Goal: Task Accomplishment & Management: Use online tool/utility

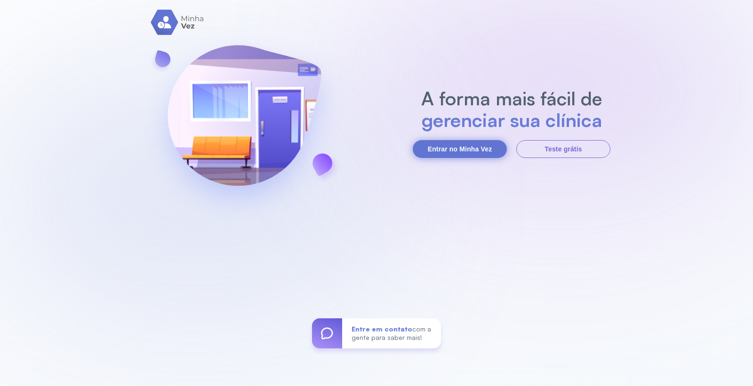
click at [431, 153] on button "Entrar no Minha Vez" at bounding box center [460, 149] width 94 height 18
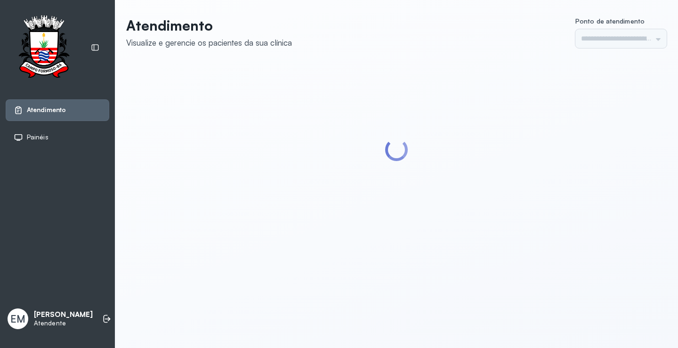
type input "*********"
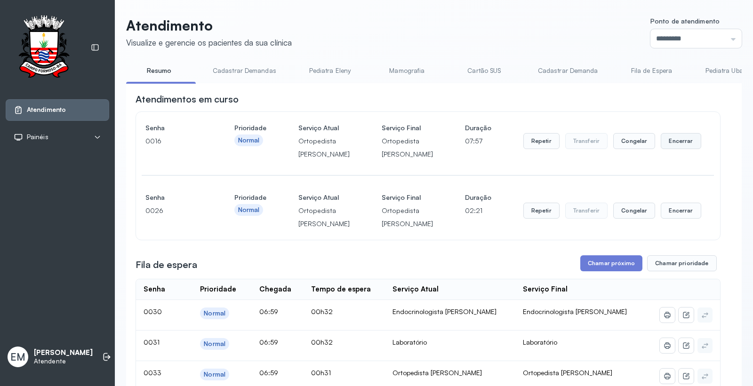
click at [671, 149] on button "Encerrar" at bounding box center [681, 141] width 40 height 16
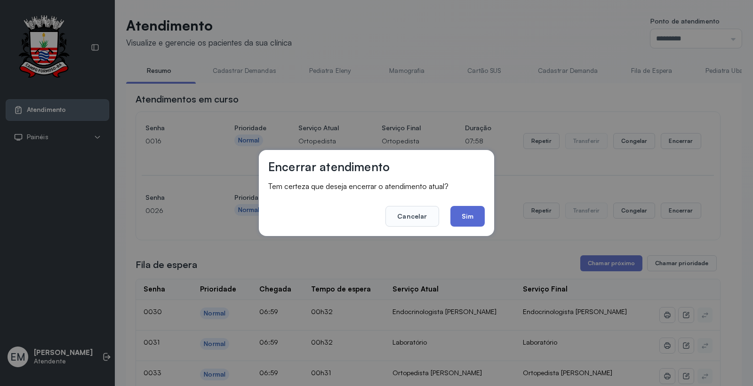
click at [468, 222] on button "Sim" at bounding box center [468, 216] width 34 height 21
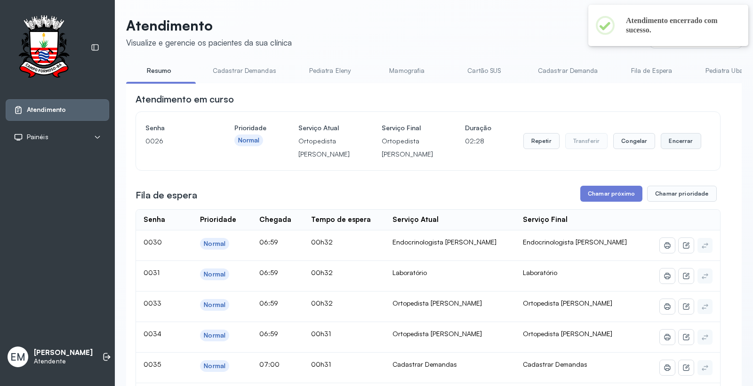
click at [662, 149] on button "Encerrar" at bounding box center [681, 141] width 40 height 16
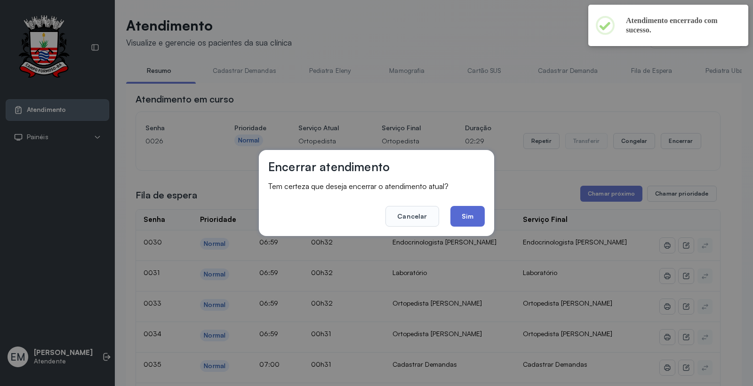
click at [458, 215] on button "Sim" at bounding box center [468, 216] width 34 height 21
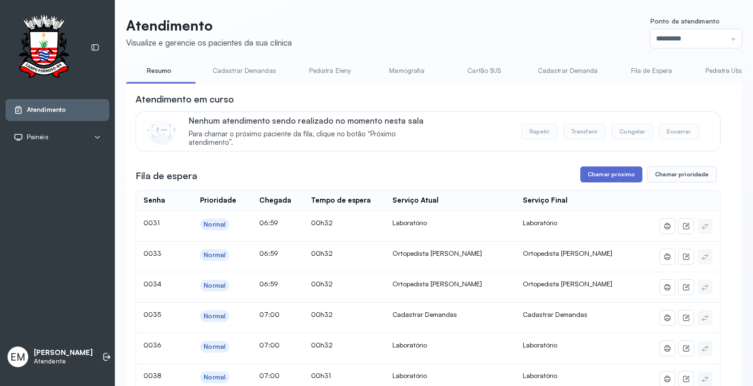
click at [594, 179] on button "Chamar próximo" at bounding box center [611, 175] width 62 height 16
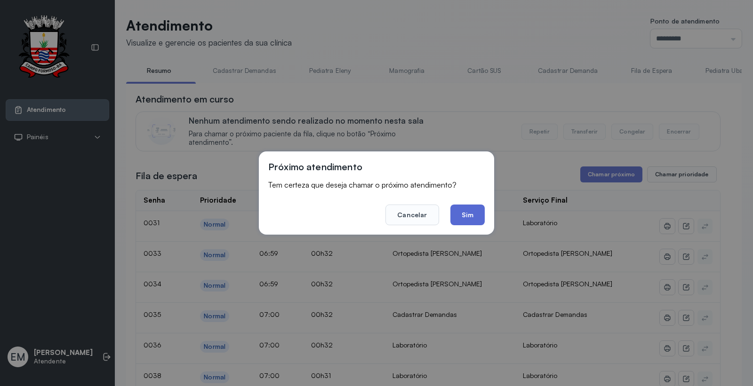
click at [467, 208] on button "Sim" at bounding box center [468, 215] width 34 height 21
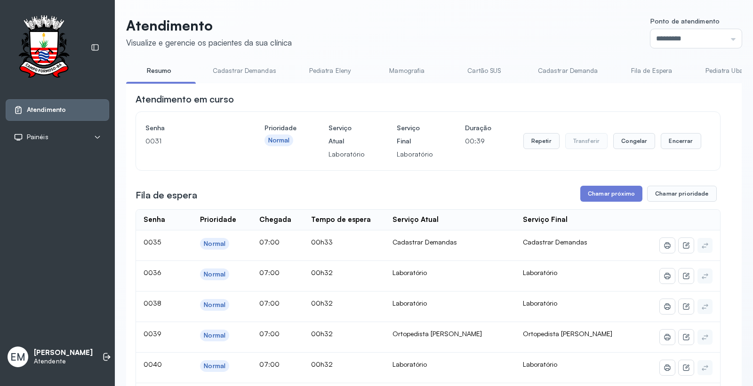
click at [666, 128] on div "Repetir Transferir Congelar Encerrar" at bounding box center [612, 141] width 178 height 40
click at [667, 139] on button "Encerrar" at bounding box center [681, 141] width 40 height 16
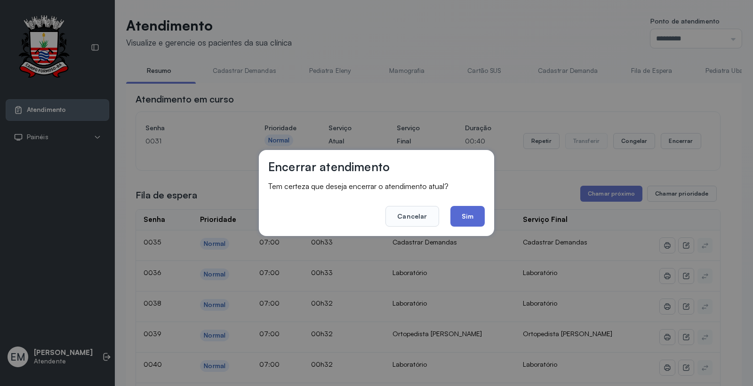
click at [469, 214] on button "Sim" at bounding box center [468, 216] width 34 height 21
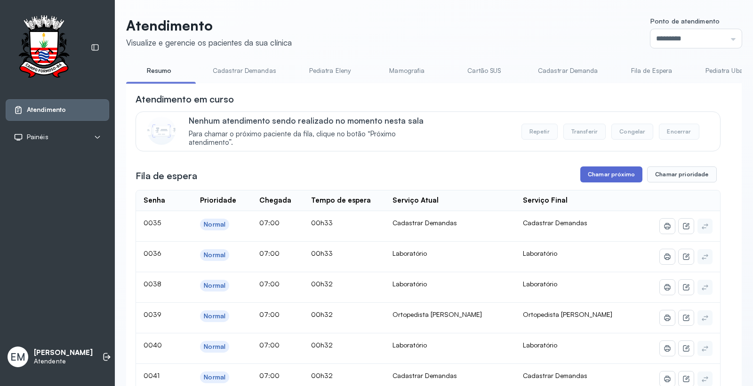
click at [595, 182] on button "Chamar próximo" at bounding box center [611, 175] width 62 height 16
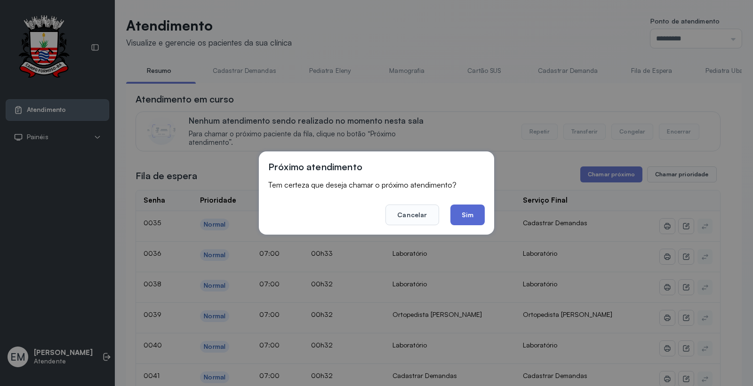
click at [466, 217] on button "Sim" at bounding box center [468, 215] width 34 height 21
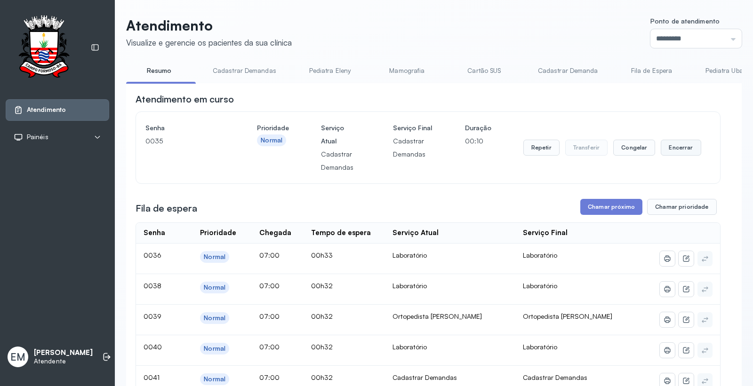
click at [667, 148] on button "Encerrar" at bounding box center [681, 148] width 40 height 16
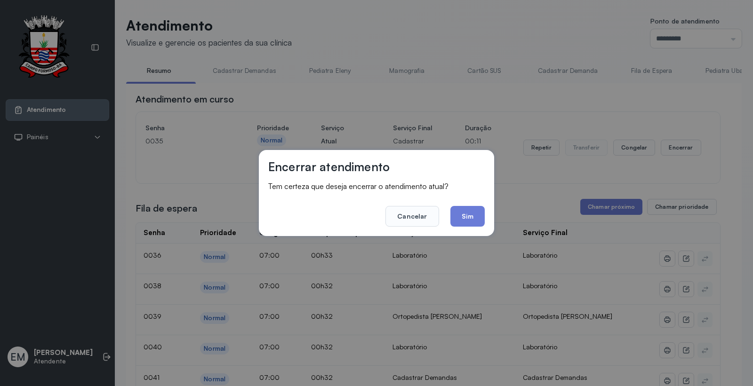
click at [485, 204] on div "Encerrar atendimento Tem certeza que deseja encerrar o atendimento atual? Cance…" at bounding box center [376, 193] width 235 height 86
click at [478, 209] on button "Sim" at bounding box center [468, 216] width 34 height 21
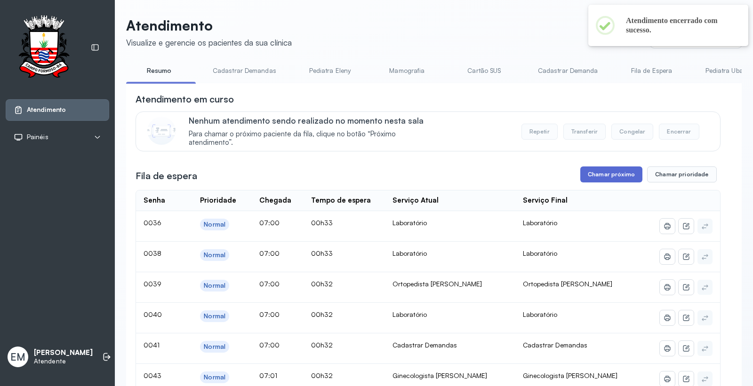
click at [615, 176] on button "Chamar próximo" at bounding box center [611, 175] width 62 height 16
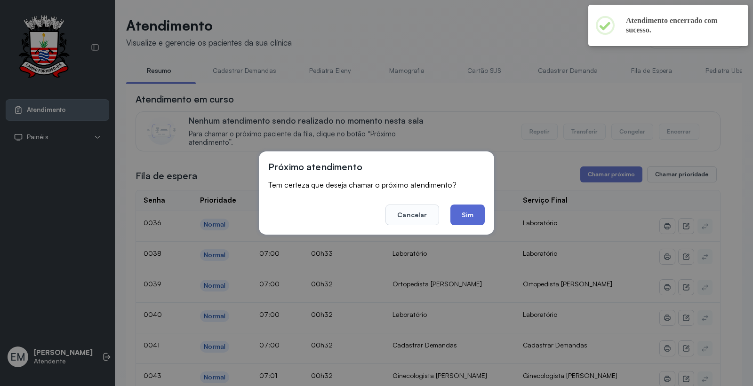
click at [472, 212] on button "Sim" at bounding box center [468, 215] width 34 height 21
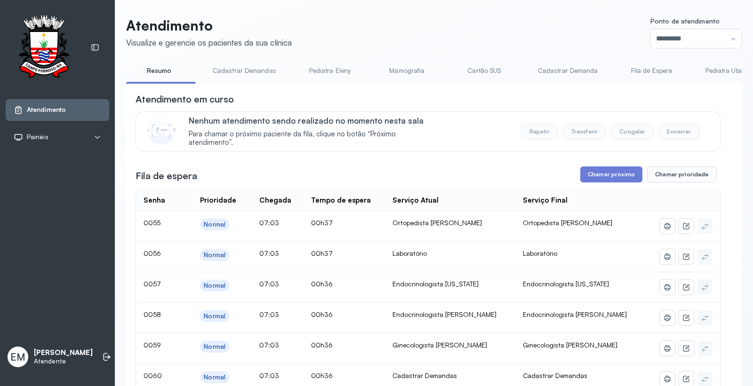
click at [593, 179] on button "Chamar próximo" at bounding box center [611, 175] width 62 height 16
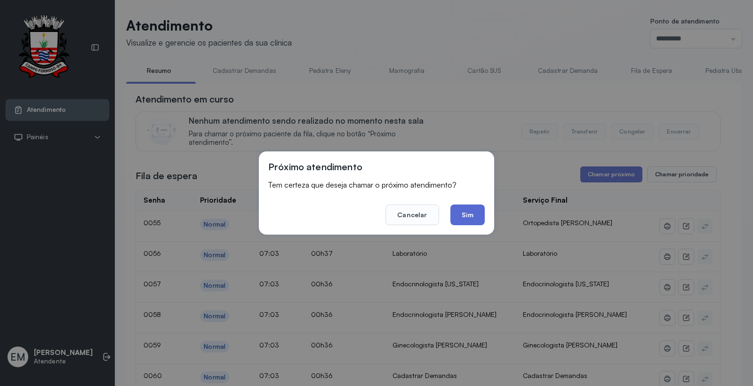
click at [472, 211] on button "Sim" at bounding box center [468, 215] width 34 height 21
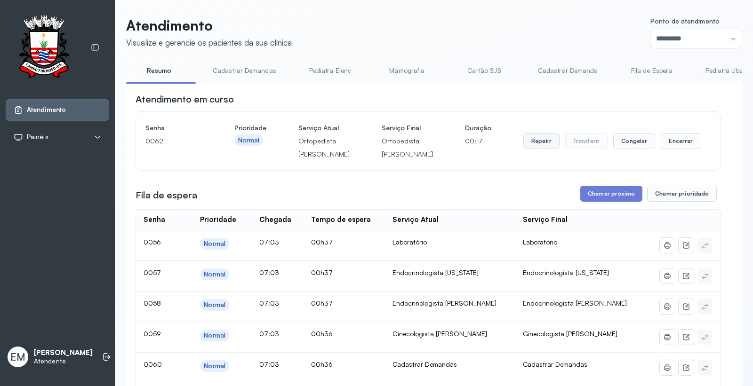
click at [524, 148] on button "Repetir" at bounding box center [541, 141] width 36 height 16
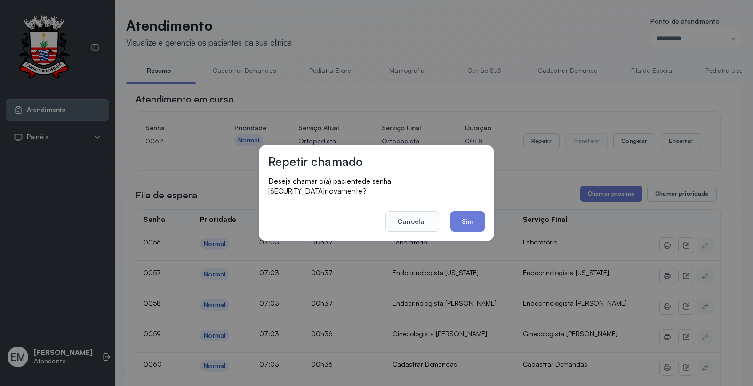
click at [472, 219] on button "Sim" at bounding box center [468, 221] width 34 height 21
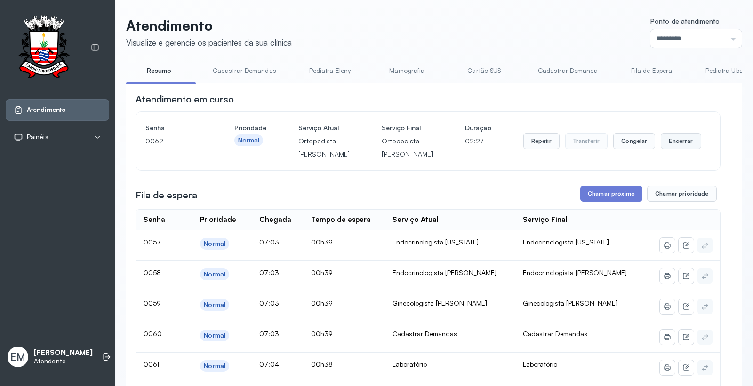
click at [664, 149] on button "Encerrar" at bounding box center [681, 141] width 40 height 16
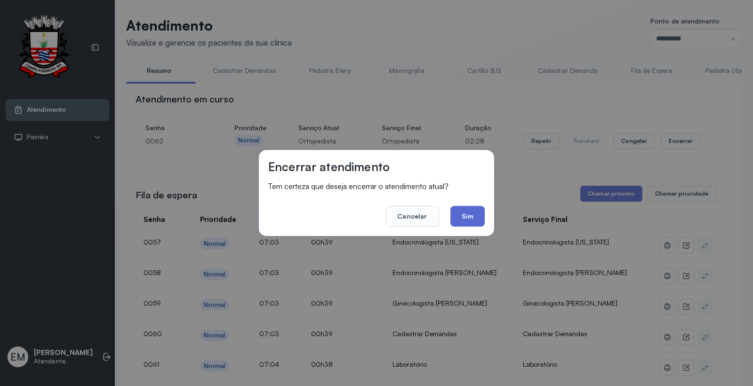
click at [467, 212] on button "Sim" at bounding box center [468, 216] width 34 height 21
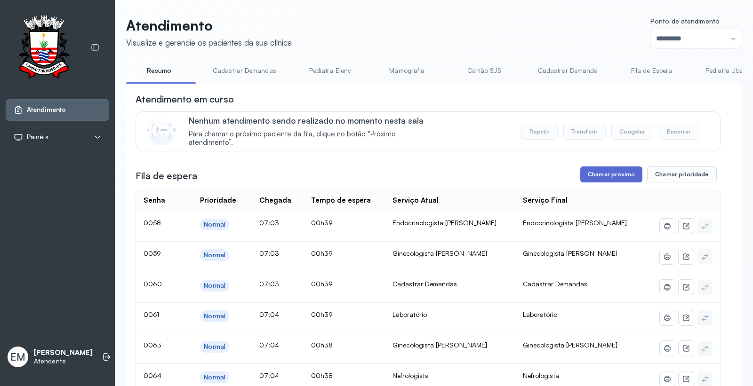
click at [610, 178] on button "Chamar próximo" at bounding box center [611, 175] width 62 height 16
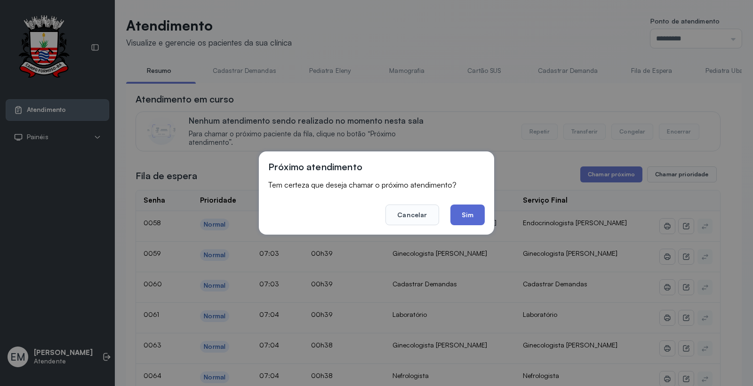
click at [467, 213] on button "Sim" at bounding box center [468, 215] width 34 height 21
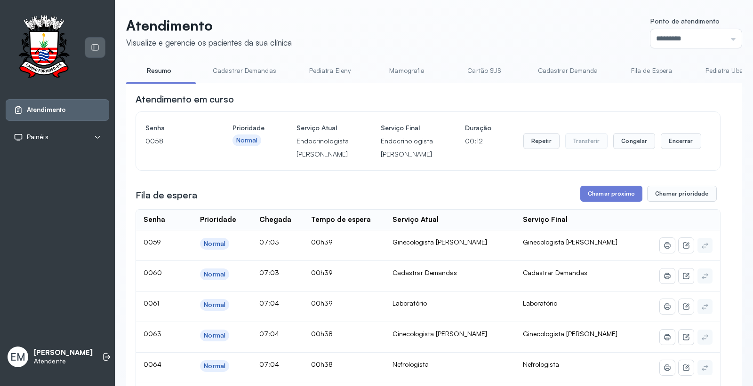
click at [96, 45] on icon at bounding box center [95, 47] width 8 height 8
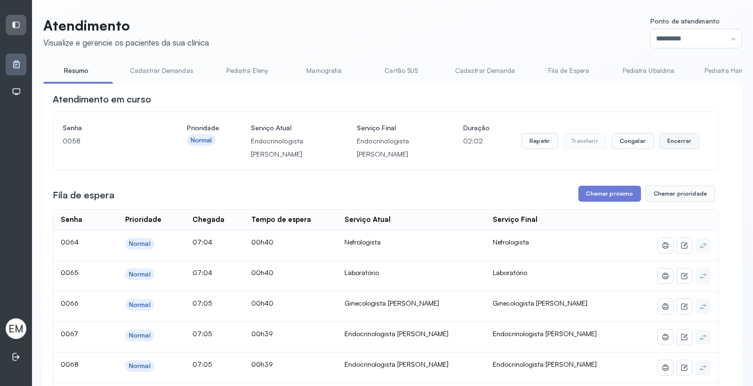
click at [666, 139] on button "Encerrar" at bounding box center [680, 141] width 40 height 16
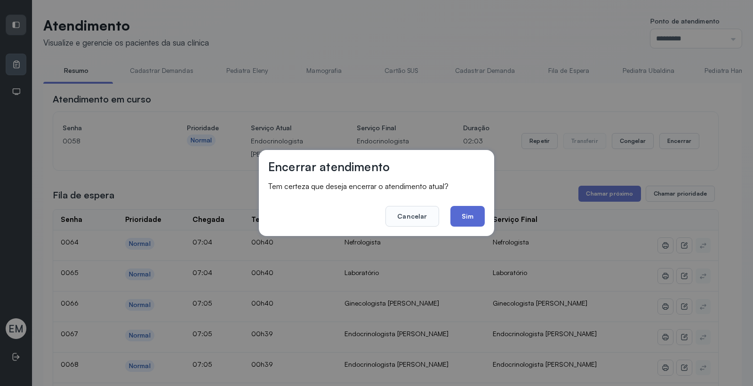
click at [472, 213] on button "Sim" at bounding box center [468, 216] width 34 height 21
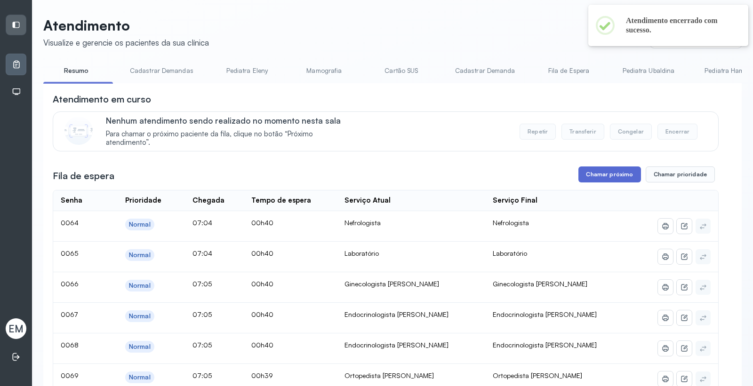
click at [615, 177] on button "Chamar próximo" at bounding box center [610, 175] width 62 height 16
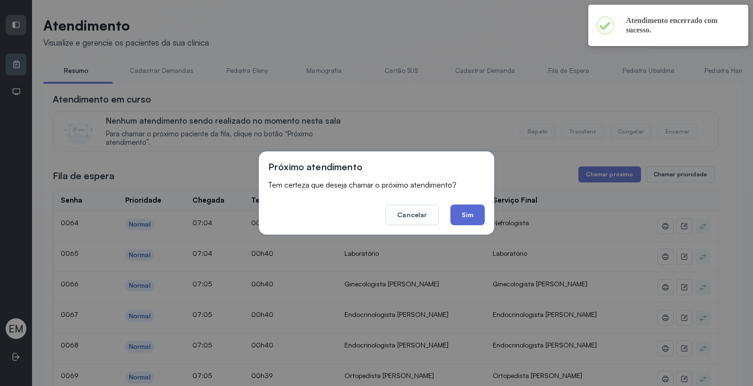
click at [476, 212] on button "Sim" at bounding box center [468, 215] width 34 height 21
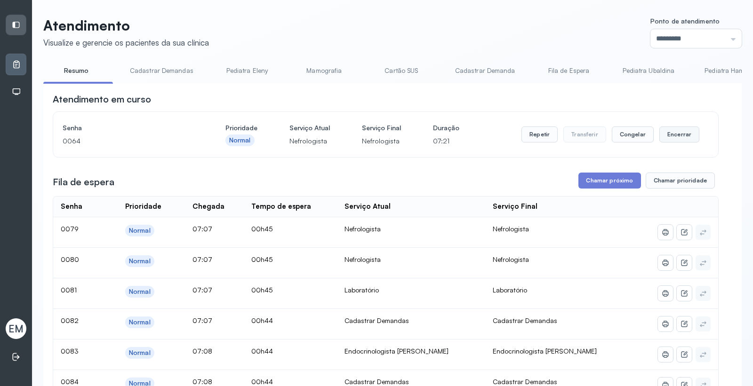
click at [660, 136] on button "Encerrar" at bounding box center [680, 135] width 40 height 16
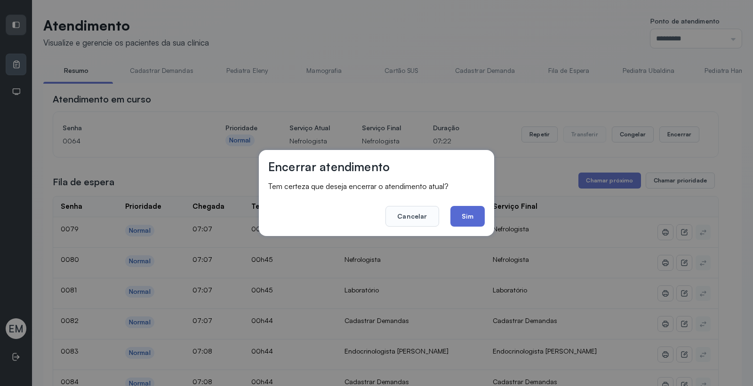
click at [457, 209] on button "Sim" at bounding box center [468, 216] width 34 height 21
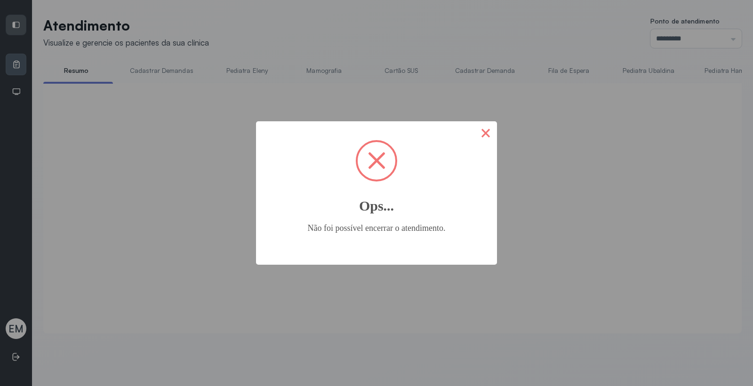
click at [482, 132] on button "×" at bounding box center [486, 132] width 23 height 23
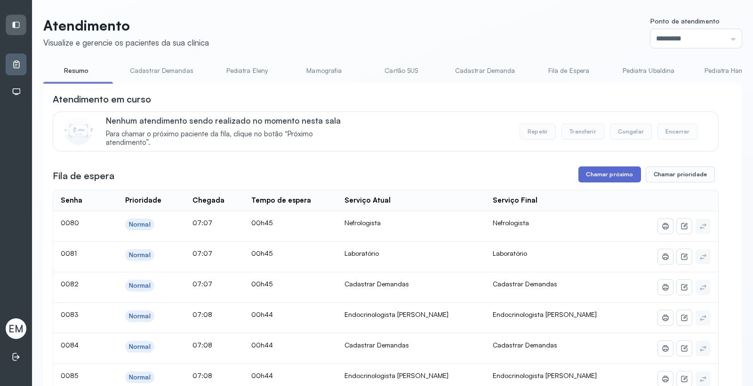
click at [604, 176] on button "Chamar próximo" at bounding box center [610, 175] width 62 height 16
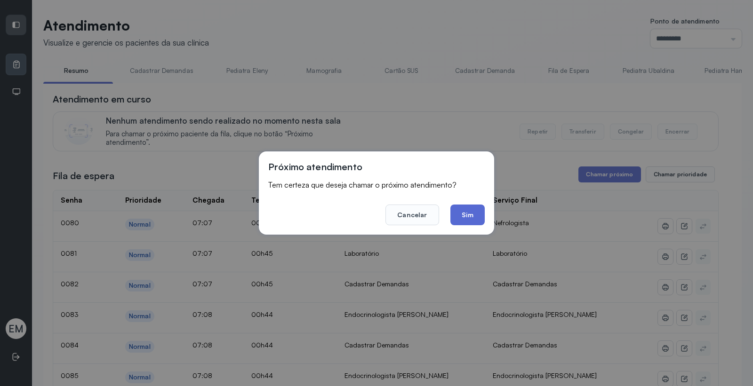
click at [472, 214] on button "Sim" at bounding box center [468, 215] width 34 height 21
